Goal: Task Accomplishment & Management: Use online tool/utility

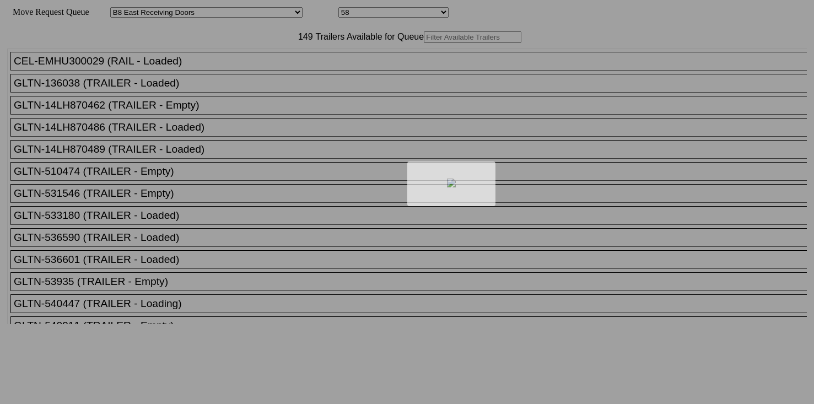
select select "536"
select select "8226"
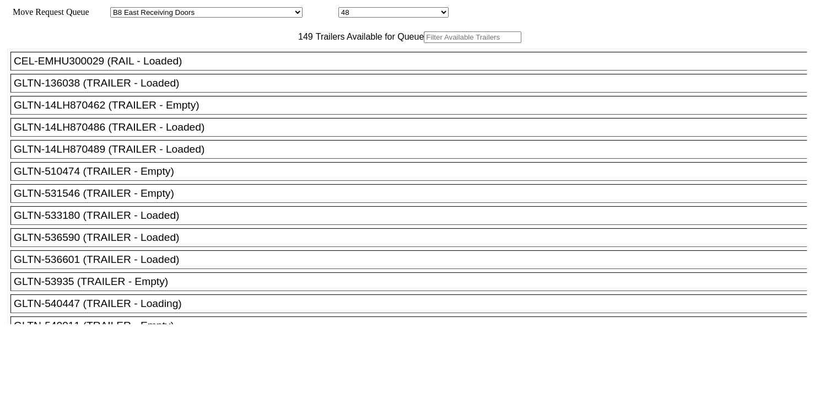
click at [424, 43] on input "text" at bounding box center [473, 37] width 98 height 12
paste input "162058"
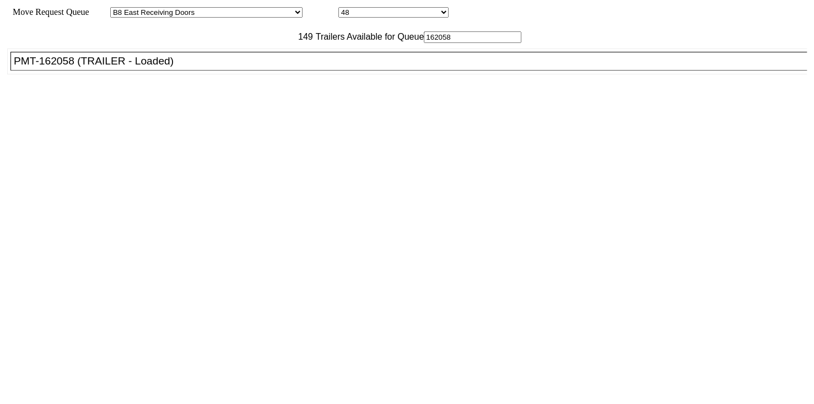
type input "162058"
click at [271, 67] on div "PMT-162058 (TRAILER - Loaded)" at bounding box center [414, 61] width 800 height 12
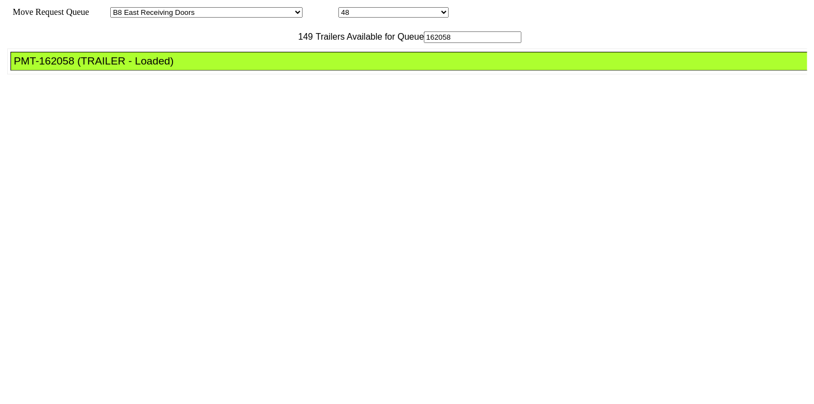
click at [271, 67] on div "PMT-162058 (TRAILER - Loaded)" at bounding box center [414, 61] width 800 height 12
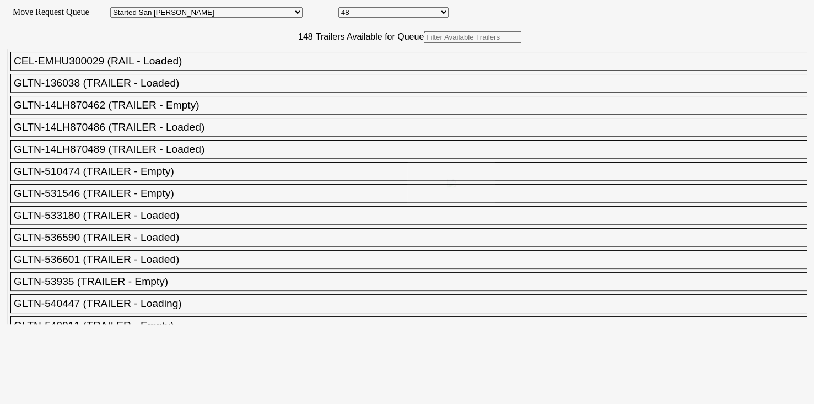
click at [254, 60] on div at bounding box center [407, 202] width 814 height 404
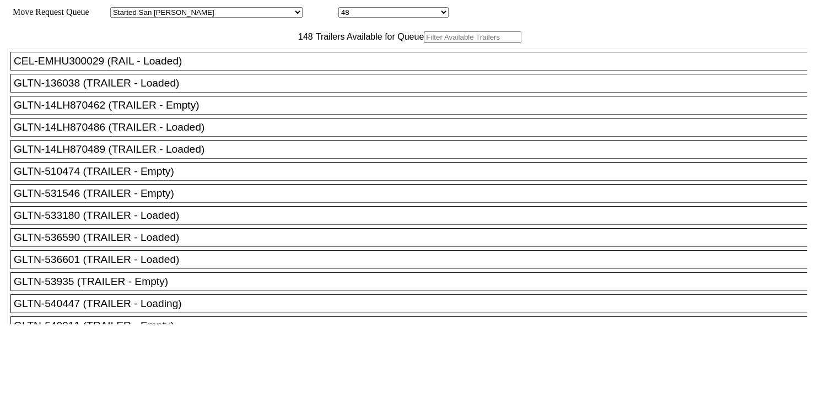
click at [424, 43] on input "text" at bounding box center [473, 37] width 98 height 12
paste input "251512"
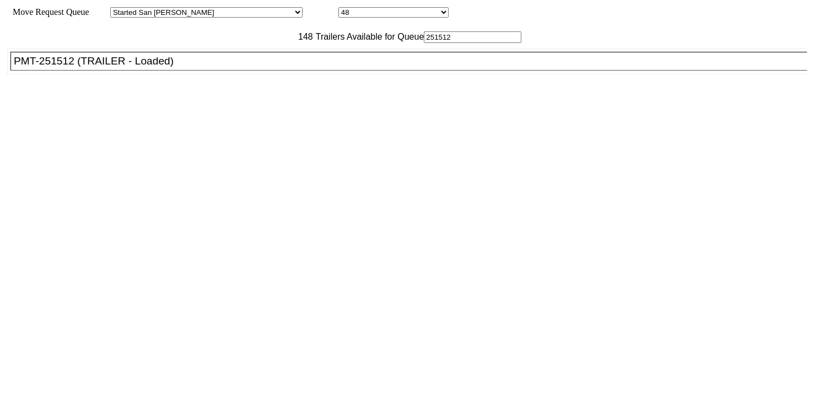
type input "251512"
click at [251, 67] on div "PMT-251512 (TRAILER - Loaded)" at bounding box center [414, 61] width 800 height 12
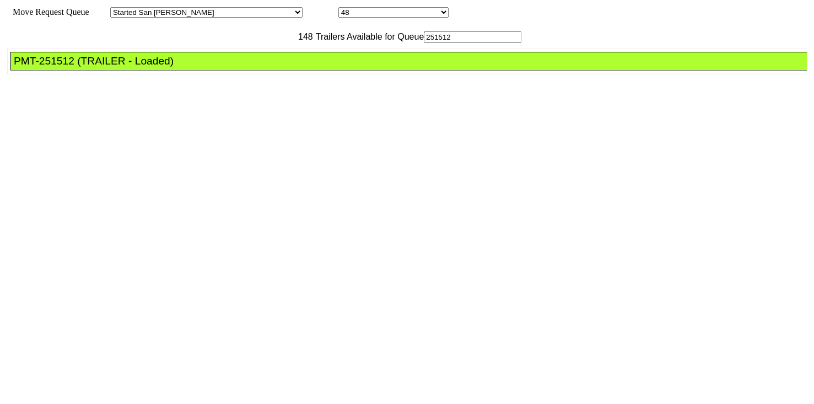
click at [251, 67] on div "PMT-251512 (TRAILER - Loaded)" at bounding box center [414, 61] width 800 height 12
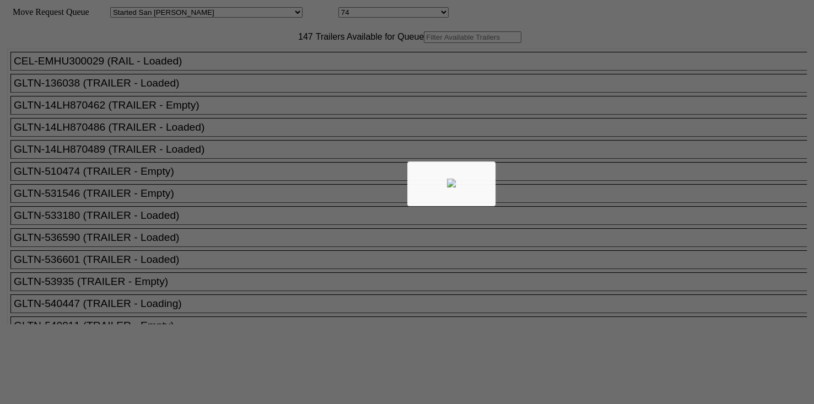
click at [245, 62] on div at bounding box center [407, 202] width 814 height 404
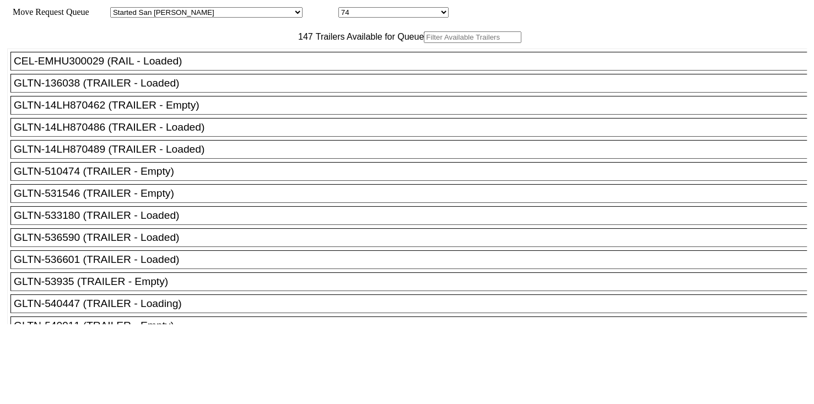
click at [424, 43] on input "text" at bounding box center [473, 37] width 98 height 12
paste input "JBHU349562"
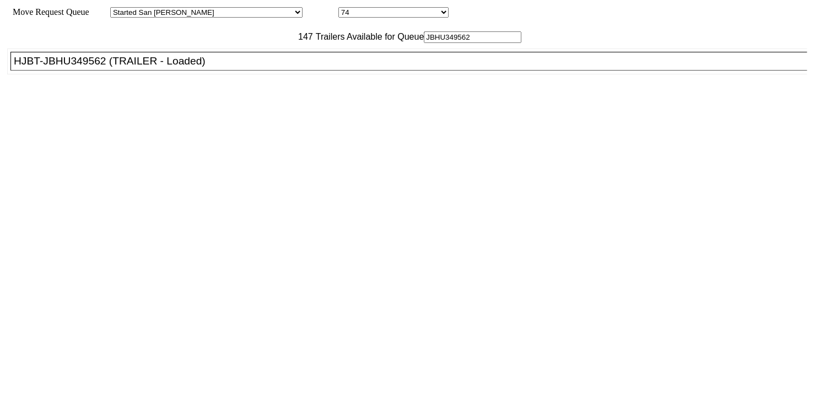
type input "JBHU349562"
click at [251, 67] on div "HJBT-JBHU349562 (TRAILER - Loaded)" at bounding box center [414, 61] width 800 height 12
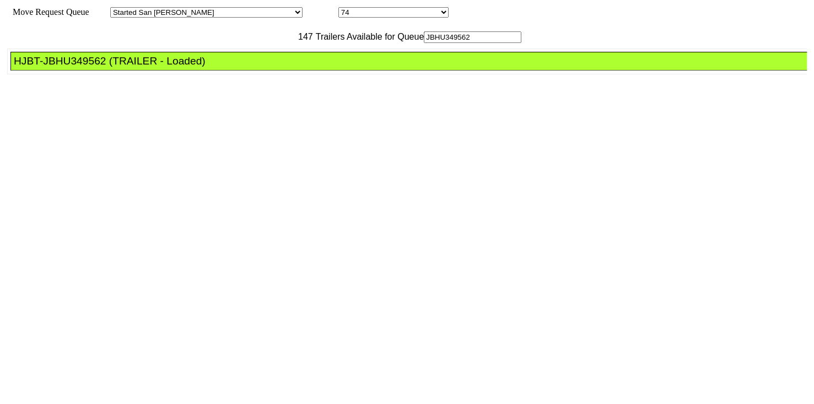
click at [251, 67] on div "HJBT-JBHU349562 (TRAILER - Loaded)" at bounding box center [414, 61] width 800 height 12
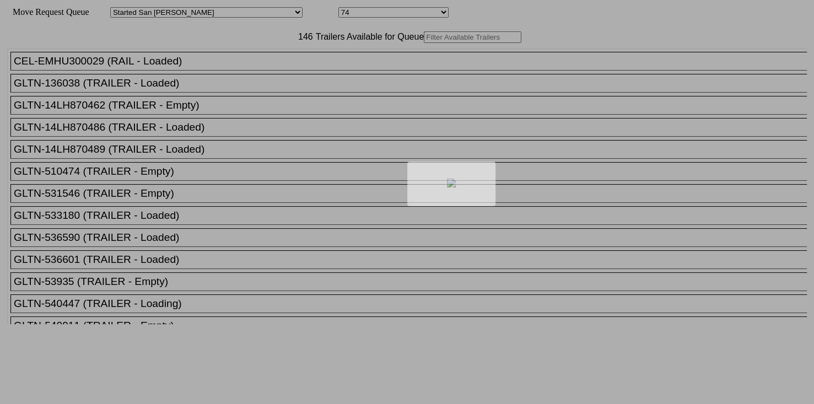
click at [260, 58] on div at bounding box center [407, 202] width 814 height 404
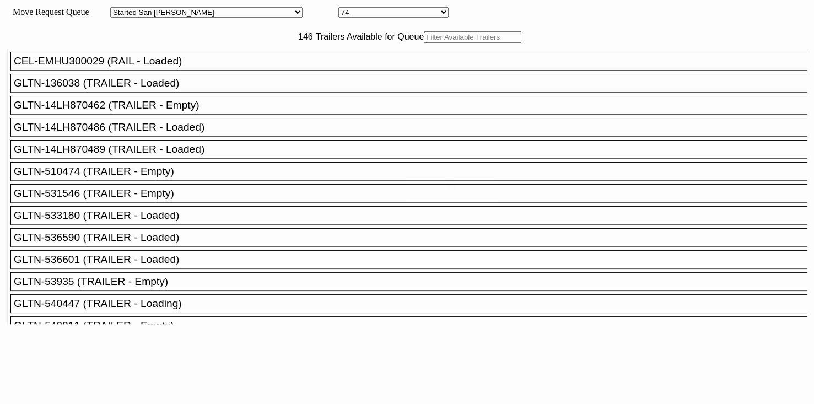
click at [251, 58] on div at bounding box center [407, 202] width 814 height 404
click at [424, 43] on input "text" at bounding box center [473, 37] width 98 height 12
paste input "525539"
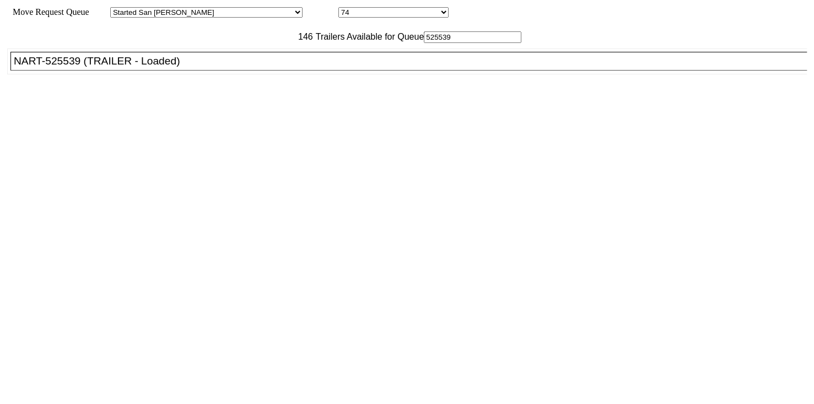
type input "525539"
click at [258, 67] on div "NART-525539 (TRAILER - Loaded)" at bounding box center [414, 61] width 800 height 12
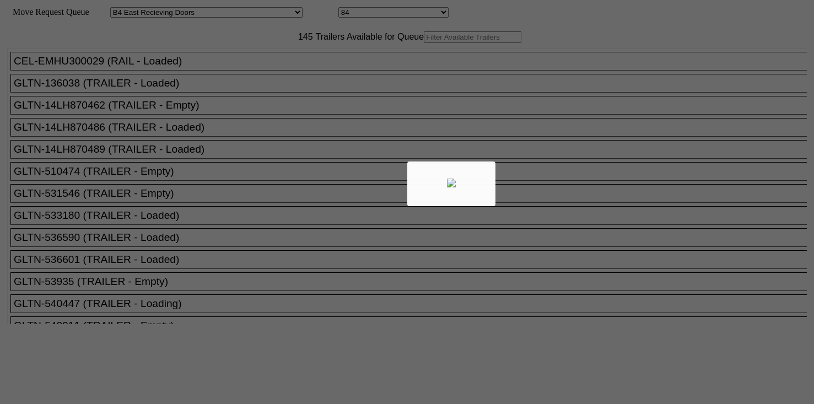
select select "527"
select select "8140"
click at [250, 65] on div at bounding box center [407, 202] width 814 height 404
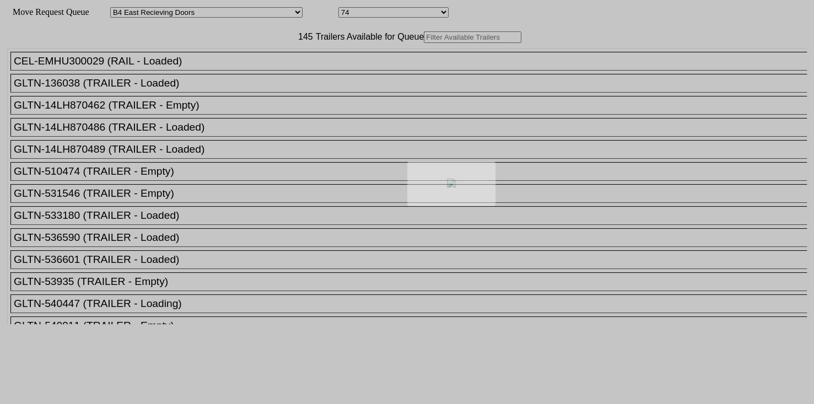
click at [240, 60] on div at bounding box center [407, 202] width 814 height 404
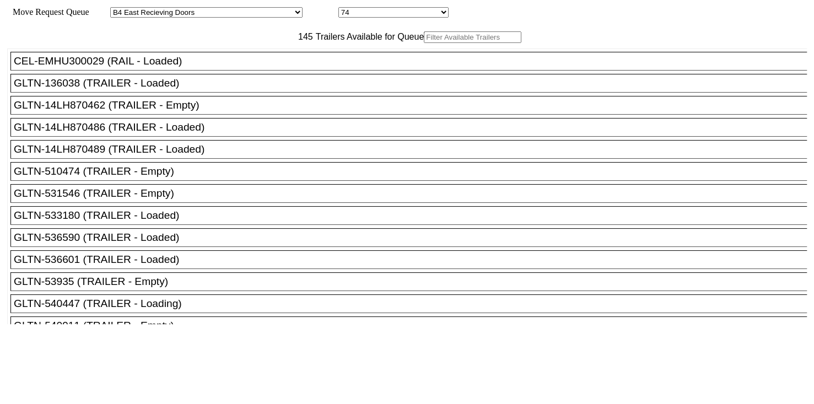
click at [424, 43] on input "text" at bounding box center [473, 37] width 98 height 12
paste input "180630"
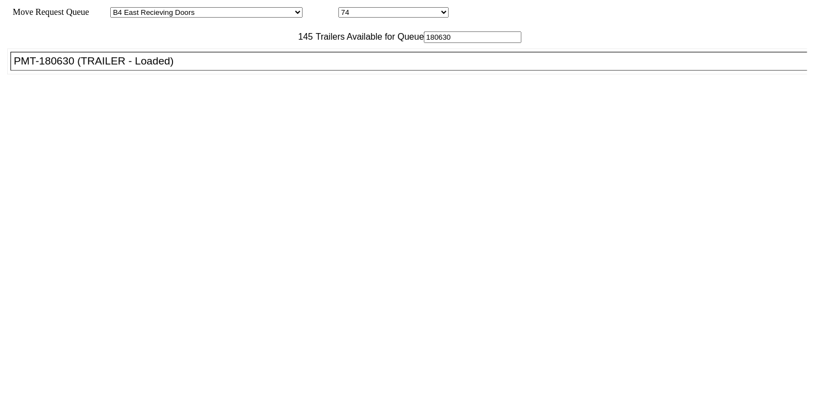
type input "180630"
click at [256, 67] on div "PMT-180630 (TRAILER - Loaded)" at bounding box center [414, 61] width 800 height 12
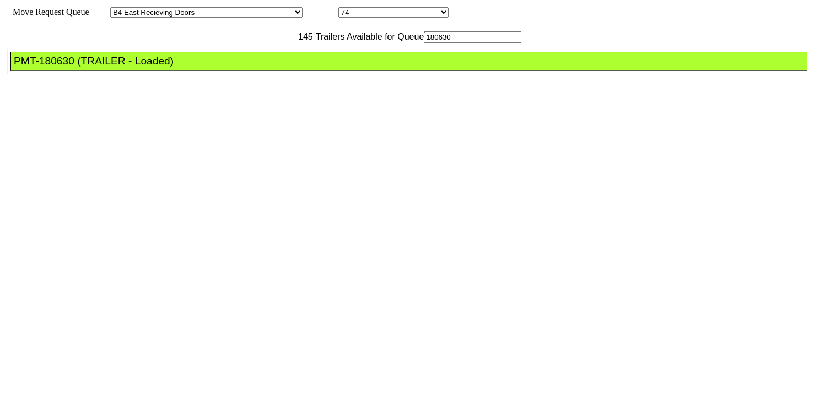
click at [256, 67] on div "PMT-180630 (TRAILER - Loaded)" at bounding box center [414, 61] width 800 height 12
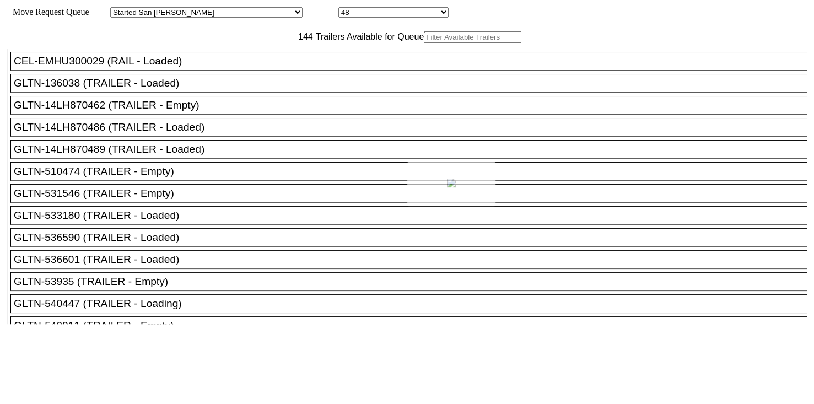
drag, startPoint x: 266, startPoint y: 62, endPoint x: 255, endPoint y: 58, distance: 11.2
click at [255, 58] on div at bounding box center [407, 202] width 814 height 404
click at [424, 43] on input "text" at bounding box center [473, 37] width 98 height 12
paste input "166061"
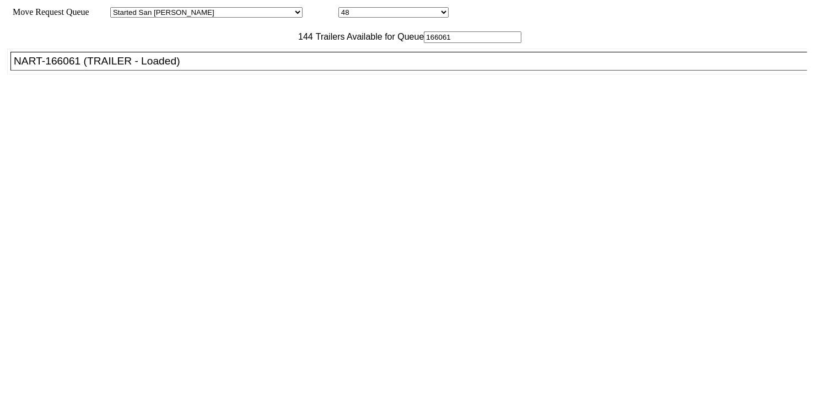
type input "166061"
click at [259, 67] on div "NART-166061 (TRAILER - Loaded)" at bounding box center [414, 61] width 800 height 12
